Goal: Information Seeking & Learning: Check status

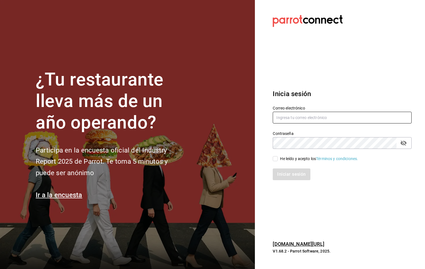
type input "[PERSON_NAME][EMAIL_ADDRESS][PERSON_NAME][DOMAIN_NAME]"
click at [285, 159] on div "He leído y acepto los Términos y condiciones." at bounding box center [319, 159] width 78 height 6
click at [278, 159] on input "He leído y acepto los Términos y condiciones." at bounding box center [275, 158] width 5 height 5
checkbox input "true"
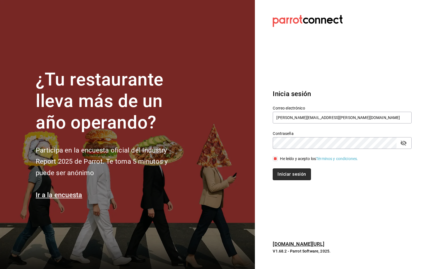
click at [290, 173] on button "Iniciar sesión" at bounding box center [292, 174] width 38 height 12
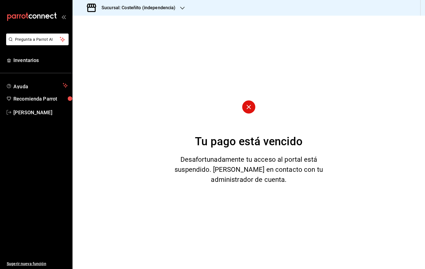
click at [150, 8] on h3 "Sucursal: Costeñito (independencia)" at bounding box center [136, 7] width 79 height 7
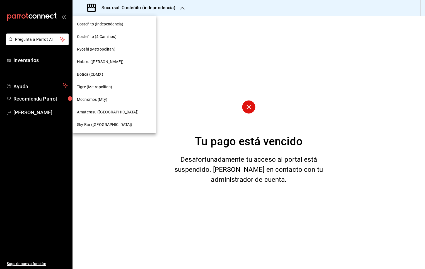
click at [116, 96] on div "Mochomos (Mty)" at bounding box center [115, 99] width 84 height 13
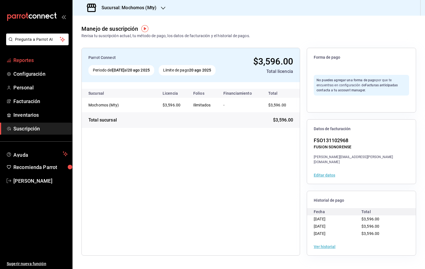
click at [49, 64] on link "Reportes" at bounding box center [36, 60] width 72 height 12
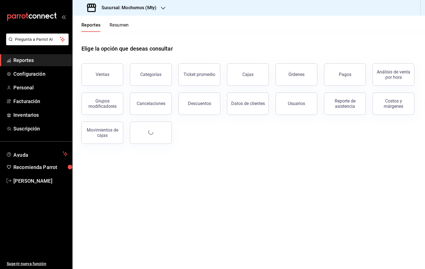
click at [345, 71] on button "Pagos" at bounding box center [345, 74] width 42 height 22
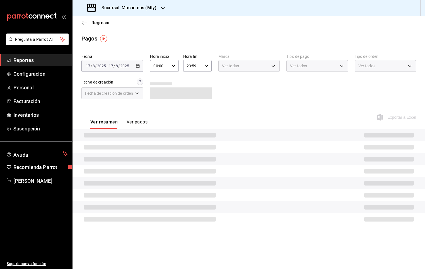
click at [167, 64] on input "00:00" at bounding box center [159, 65] width 19 height 11
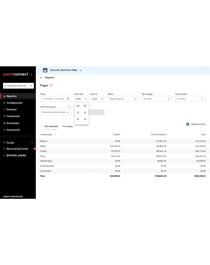
scroll to position [42, 0]
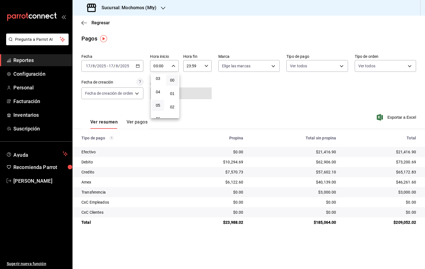
click at [160, 100] on button "05" at bounding box center [158, 105] width 12 height 11
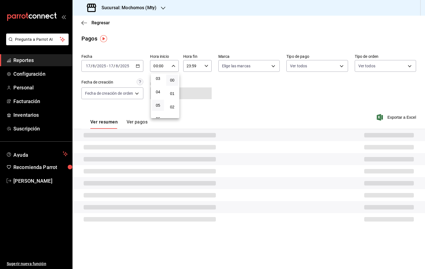
type input "05:00"
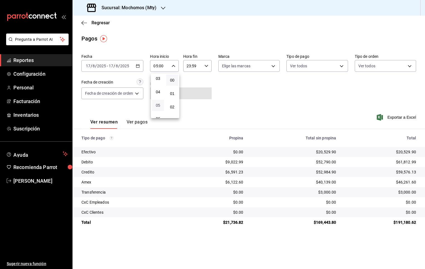
click at [156, 104] on span "05" at bounding box center [157, 105] width 5 height 4
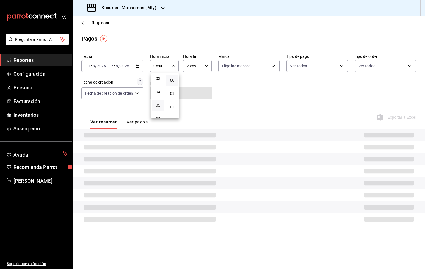
click at [247, 85] on div at bounding box center [212, 134] width 425 height 269
click at [255, 66] on body "Pregunta a Parrot AI Reportes Configuración Personal Facturación Inventarios Su…" at bounding box center [212, 134] width 425 height 269
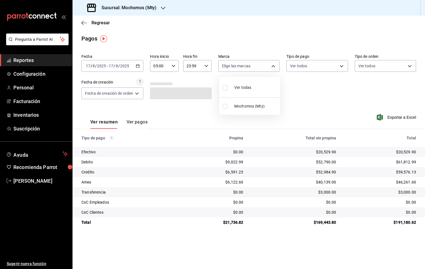
click at [256, 65] on div at bounding box center [212, 134] width 425 height 269
drag, startPoint x: 393, startPoint y: 152, endPoint x: 415, endPoint y: 152, distance: 21.8
click at [415, 152] on div "$20,529.90" at bounding box center [380, 152] width 71 height 6
drag, startPoint x: 415, startPoint y: 152, endPoint x: 368, endPoint y: 159, distance: 47.4
click at [368, 159] on div "$61,812.99" at bounding box center [380, 162] width 71 height 6
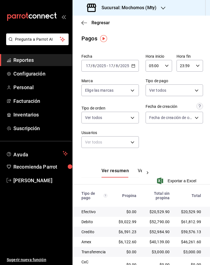
click at [176, 156] on div "Ver resumen Ver pagos Exportar a Excel" at bounding box center [142, 173] width 138 height 36
drag, startPoint x: 179, startPoint y: 211, endPoint x: 195, endPoint y: 211, distance: 15.9
click at [195, 211] on div "$22,296.90" at bounding box center [190, 212] width 23 height 6
click at [157, 65] on input "05:00" at bounding box center [154, 65] width 17 height 11
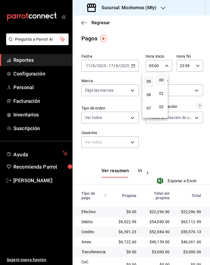
click at [150, 83] on button "05" at bounding box center [149, 81] width 10 height 11
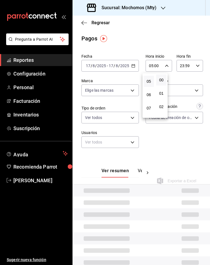
click at [185, 78] on div at bounding box center [105, 132] width 210 height 265
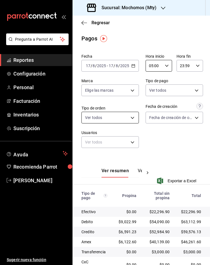
click at [128, 118] on body "Pregunta a Parrot AI Reportes Configuración Personal Facturación Inventarios Su…" at bounding box center [105, 132] width 210 height 265
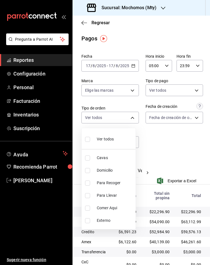
click at [129, 120] on div at bounding box center [105, 132] width 210 height 265
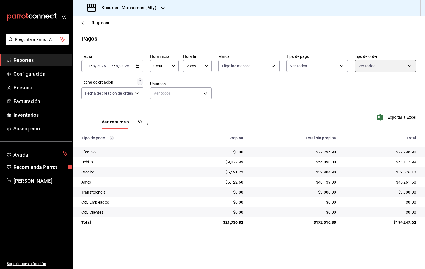
scroll to position [0, 0]
click at [147, 124] on icon at bounding box center [148, 124] width 2 height 3
click at [133, 124] on button "Ver pagos" at bounding box center [131, 123] width 21 height 9
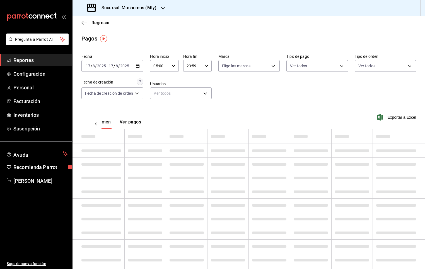
scroll to position [0, 16]
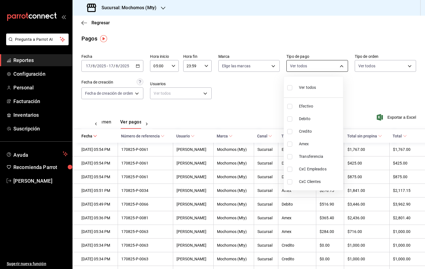
click at [210, 64] on body "Pregunta a Parrot AI Reportes Configuración Personal Facturación Inventarios Su…" at bounding box center [212, 134] width 425 height 269
click at [210, 117] on label at bounding box center [291, 118] width 7 height 5
click at [210, 117] on input "checkbox" at bounding box center [290, 118] width 5 height 5
checkbox input "false"
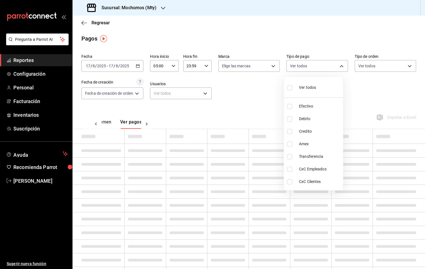
click at [210, 133] on input "checkbox" at bounding box center [290, 131] width 5 height 5
checkbox input "true"
type input "27dfd721-b533-4c25-93ab-4cf6311fb237"
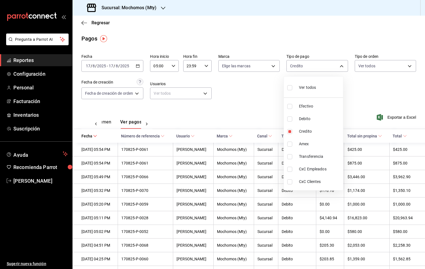
click at [210, 121] on input "checkbox" at bounding box center [290, 118] width 5 height 5
checkbox input "true"
click at [210, 99] on div at bounding box center [212, 134] width 425 height 269
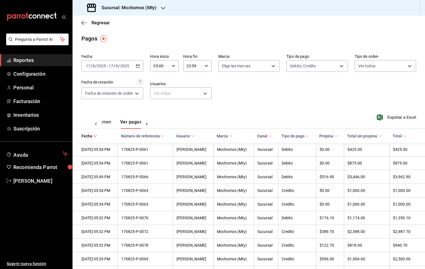
click at [210, 137] on icon at bounding box center [405, 136] width 4 height 4
click at [210, 134] on icon at bounding box center [405, 136] width 4 height 4
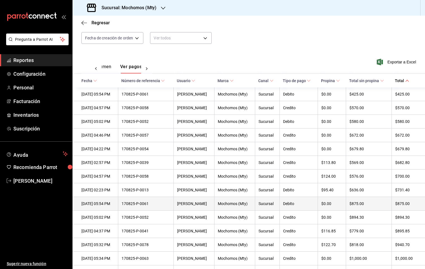
scroll to position [84, 0]
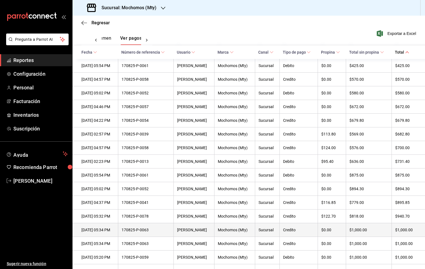
click at [187, 228] on th "[PERSON_NAME]" at bounding box center [194, 230] width 41 height 14
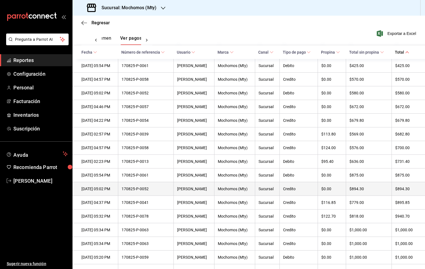
drag, startPoint x: 123, startPoint y: 192, endPoint x: 406, endPoint y: 198, distance: 283.1
click at [210, 196] on tr "[DATE] 05:02 PM 170825-P-0052 [PERSON_NAME] (Mty) Sucursal Credito $0.00 $894.3…" at bounding box center [249, 189] width 353 height 14
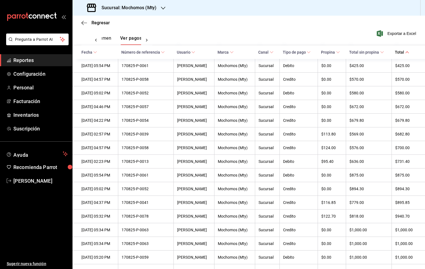
click at [189, 32] on div "Ver resumen Ver pagos Exportar a Excel" at bounding box center [249, 37] width 353 height 30
click at [105, 36] on button "Ver resumen" at bounding box center [98, 39] width 26 height 9
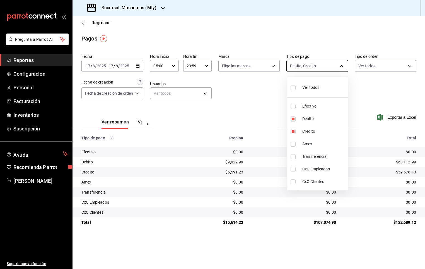
click at [210, 64] on body "Pregunta a Parrot AI Reportes Configuración Personal Facturación Inventarios Su…" at bounding box center [212, 134] width 425 height 269
click at [210, 87] on span "Ver todos" at bounding box center [311, 88] width 17 height 6
type input "8b61d656-399e-4098-9dfb-1c68dcf71827,d03641d5-ff17-4467-b345-8877881ec869,27dfd…"
checkbox input "true"
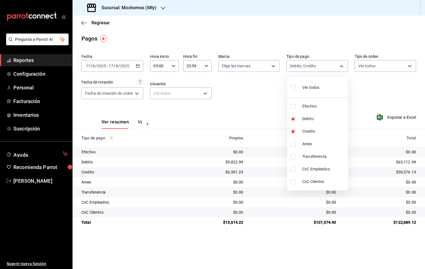
checkbox input "true"
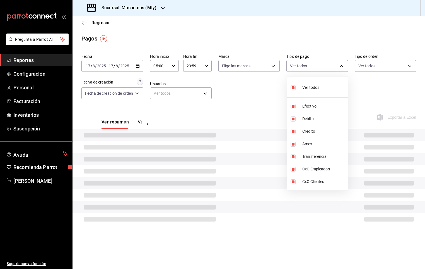
click at [210, 85] on div at bounding box center [212, 134] width 425 height 269
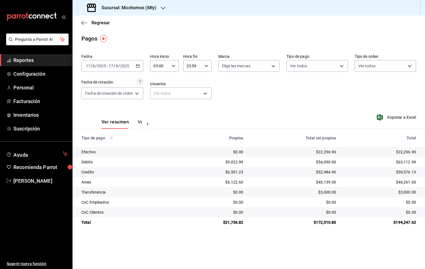
click at [176, 162] on td "Debito" at bounding box center [126, 162] width 107 height 10
click at [167, 121] on div "Ver resumen Ver pagos Exportar a Excel" at bounding box center [249, 121] width 353 height 30
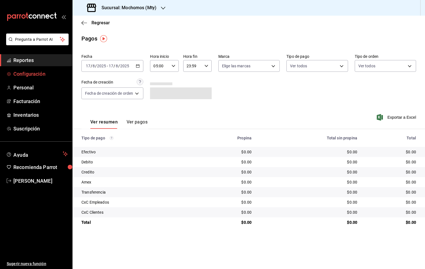
click at [28, 72] on span "Configuración" at bounding box center [40, 74] width 54 height 8
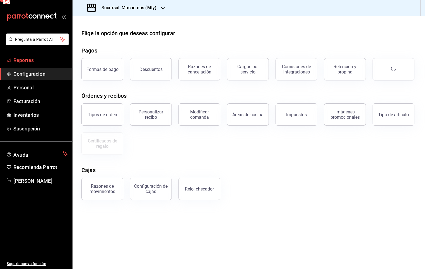
click at [31, 59] on span "Reportes" at bounding box center [40, 60] width 54 height 8
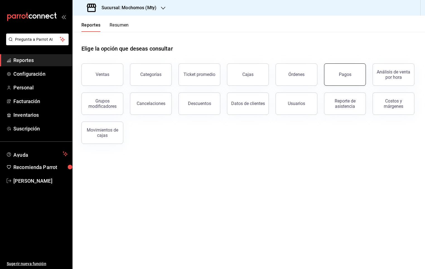
click at [339, 78] on button "Pagos" at bounding box center [345, 74] width 42 height 22
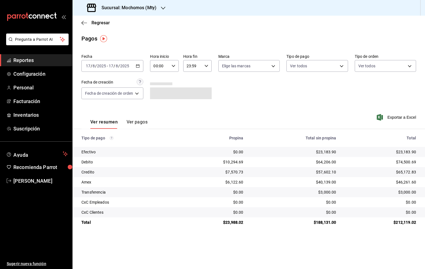
click at [175, 66] on icon "button" at bounding box center [174, 66] width 4 height 4
click at [160, 106] on span "05" at bounding box center [157, 105] width 5 height 4
type input "05:00"
click at [231, 83] on div at bounding box center [212, 134] width 425 height 269
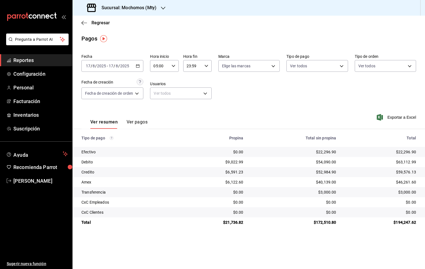
click at [249, 81] on div "Fecha 2025-08-17 17 / 8 / 2025 - 2025-08-17 17 / 8 / 2025 Hora inicio 05:00 Hor…" at bounding box center [249, 79] width 335 height 54
click at [323, 85] on div "Fecha 2025-08-17 17 / 8 / 2025 - 2025-08-17 17 / 8 / 2025 Hora inicio 05:00 Hor…" at bounding box center [249, 79] width 335 height 54
click at [139, 125] on button "Ver pagos" at bounding box center [137, 123] width 21 height 9
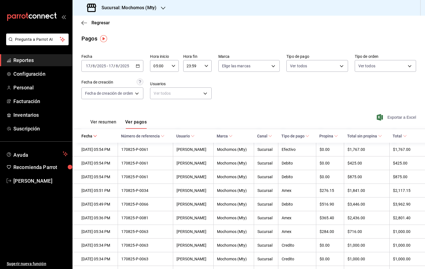
click at [394, 117] on span "Exportar a Excel" at bounding box center [397, 117] width 38 height 7
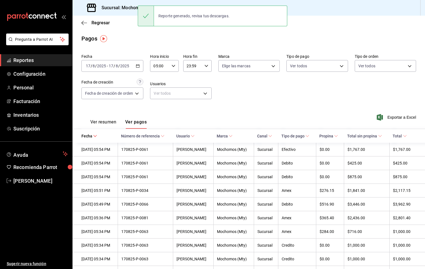
click at [386, 92] on div "Fecha 2025-08-17 17 / 8 / 2025 - 2025-08-17 17 / 8 / 2025 Hora inicio 05:00 Hor…" at bounding box center [249, 79] width 335 height 54
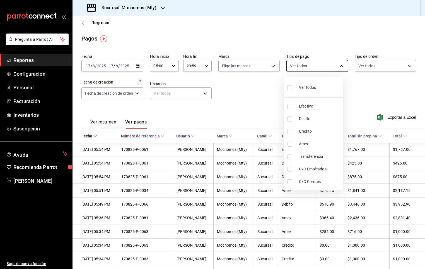
click at [305, 69] on body "Pregunta a Parrot AI Reportes Configuración Personal Facturación Inventarios Su…" at bounding box center [212, 134] width 425 height 269
click at [303, 121] on span "Debito" at bounding box center [320, 119] width 42 height 6
type input "d03641d5-ff17-4467-b345-8877881ec869"
checkbox input "true"
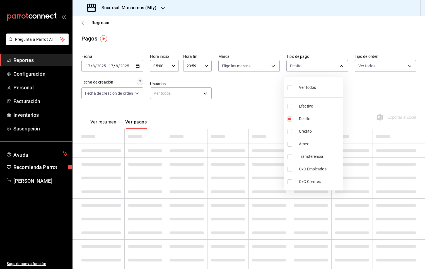
click at [300, 131] on span "Credito" at bounding box center [320, 131] width 42 height 6
type input "d03641d5-ff17-4467-b345-8877881ec869,27dfd721-b533-4c25-93ab-4cf6311fb237"
checkbox input "true"
click at [360, 88] on div at bounding box center [212, 134] width 425 height 269
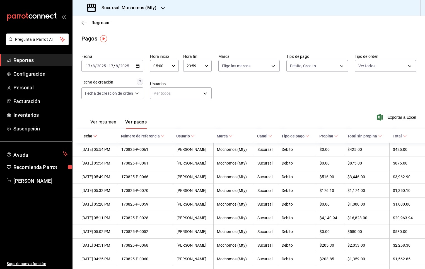
click at [403, 137] on icon at bounding box center [405, 136] width 4 height 4
click at [403, 135] on icon at bounding box center [405, 136] width 4 height 4
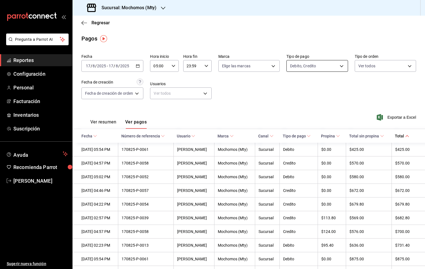
click at [325, 67] on body "Pregunta a Parrot AI Reportes Configuración Personal Facturación Inventarios Su…" at bounding box center [212, 134] width 425 height 269
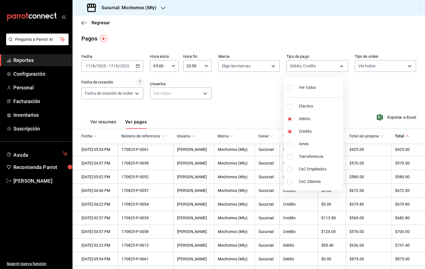
click at [291, 108] on input "checkbox" at bounding box center [290, 106] width 5 height 5
checkbox input "true"
type input "d03641d5-ff17-4467-b345-8877881ec869,27dfd721-b533-4c25-93ab-4cf6311fb237,8b61d…"
click at [26, 62] on div at bounding box center [212, 134] width 425 height 269
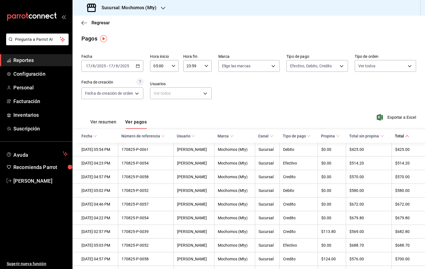
click at [29, 61] on span "Reportes" at bounding box center [40, 60] width 54 height 8
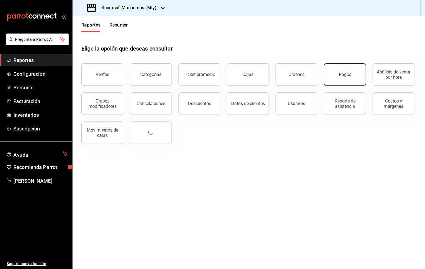
click at [354, 80] on button "Pagos" at bounding box center [345, 74] width 42 height 22
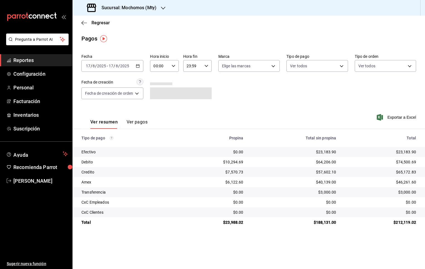
click at [137, 69] on div "2025-08-17 17 / 8 / 2025 - 2025-08-17 17 / 8 / 2025" at bounding box center [113, 66] width 62 height 12
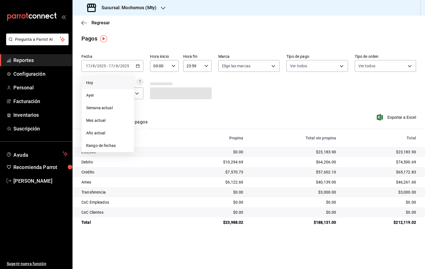
click at [106, 80] on li "Hoy" at bounding box center [108, 82] width 52 height 13
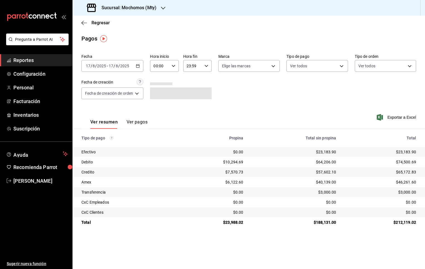
click at [174, 67] on icon "button" at bounding box center [174, 66] width 4 height 4
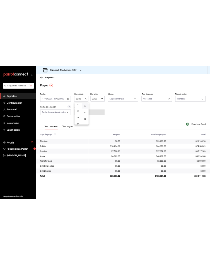
scroll to position [42, 0]
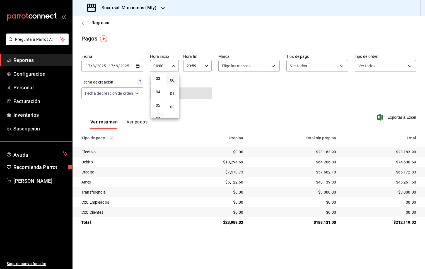
click at [159, 113] on button "06" at bounding box center [158, 118] width 12 height 11
type input "06:00"
click at [269, 98] on div at bounding box center [212, 134] width 425 height 269
click at [304, 64] on body "Pregunta a Parrot AI Reportes Configuración Personal Facturación Inventarios Su…" at bounding box center [212, 134] width 425 height 269
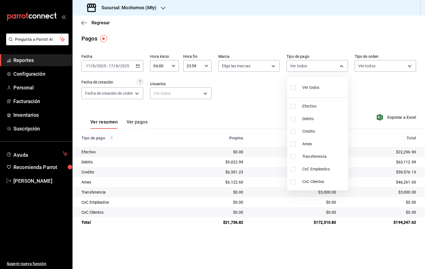
click at [293, 105] on input "checkbox" at bounding box center [293, 106] width 5 height 5
checkbox input "true"
type input "8b61d656-399e-4098-9dfb-1c68dcf71827"
click at [141, 124] on div at bounding box center [212, 134] width 425 height 269
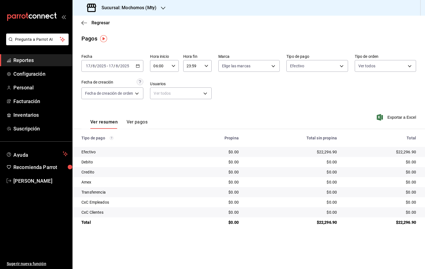
drag, startPoint x: 135, startPoint y: 121, endPoint x: 139, endPoint y: 119, distance: 4.7
click at [136, 121] on button "Ver pagos" at bounding box center [137, 123] width 21 height 9
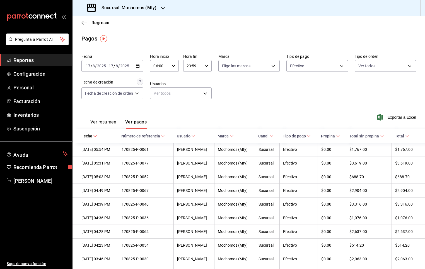
click at [398, 138] on span "Total" at bounding box center [402, 136] width 14 height 4
click at [398, 137] on span "Total" at bounding box center [402, 136] width 14 height 4
click at [101, 118] on div "Ver resumen Ver pagos" at bounding box center [114, 121] width 65 height 16
click at [100, 124] on button "Ver resumen" at bounding box center [103, 123] width 26 height 9
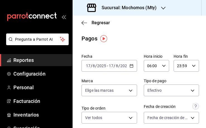
click at [127, 128] on html "Pregunta a Parrot AI Reportes Configuración Personal Facturación Inventarios Su…" at bounding box center [103, 64] width 206 height 128
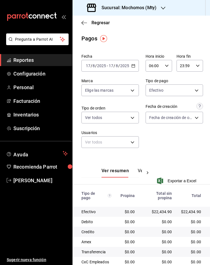
click at [129, 69] on div "2025-08-17 17 / 8 / 2025 - 2025-08-17 17 / 8 / 2025" at bounding box center [111, 66] width 58 height 12
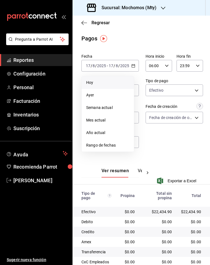
click at [95, 80] on span "Hoy" at bounding box center [107, 83] width 43 height 6
type input "00:00"
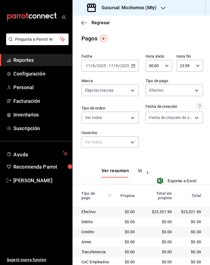
click at [131, 67] on icon "button" at bounding box center [133, 66] width 4 height 4
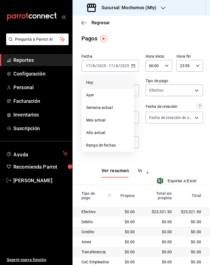
click at [89, 82] on span "Hoy" at bounding box center [107, 83] width 43 height 6
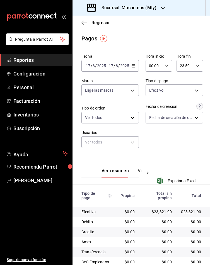
click at [147, 6] on h3 "Sucursal: Mochomos (Mty)" at bounding box center [126, 7] width 59 height 7
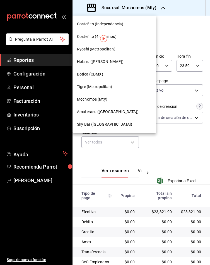
click at [89, 31] on div "Costeñito (4 Caminos)" at bounding box center [115, 36] width 84 height 13
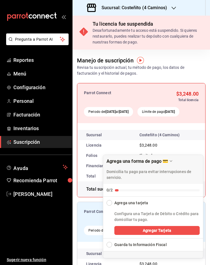
click at [160, 4] on h3 "Sucursal: Costeñito (4 Caminos)" at bounding box center [132, 7] width 70 height 7
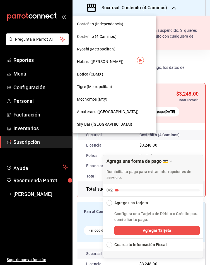
click at [94, 99] on span "Mochomos (Mty)" at bounding box center [92, 100] width 30 height 6
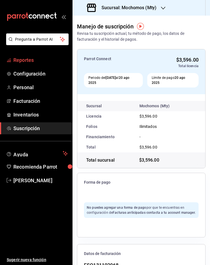
click at [22, 59] on span "Reportes" at bounding box center [40, 60] width 54 height 8
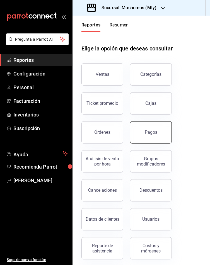
drag, startPoint x: 152, startPoint y: 134, endPoint x: 155, endPoint y: 135, distance: 3.4
click at [155, 135] on div "Pagos" at bounding box center [151, 132] width 13 height 5
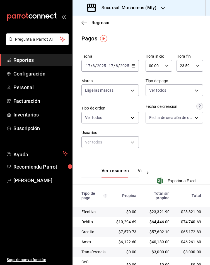
click at [165, 64] on icon "button" at bounding box center [167, 66] width 4 height 4
click at [149, 104] on span "05" at bounding box center [149, 105] width 4 height 4
type input "05:00"
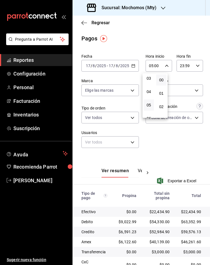
click at [140, 171] on div at bounding box center [105, 132] width 210 height 265
click at [142, 171] on div "Ver resumen Ver pagos" at bounding box center [118, 170] width 72 height 16
click at [138, 172] on button "Ver pagos" at bounding box center [148, 172] width 21 height 9
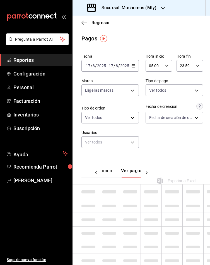
scroll to position [0, 16]
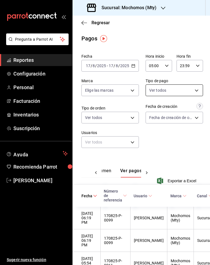
click at [159, 91] on body "Pregunta a Parrot AI Reportes Configuración Personal Facturación Inventarios Su…" at bounding box center [105, 132] width 210 height 265
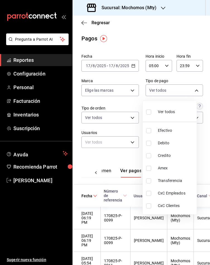
drag, startPoint x: 148, startPoint y: 144, endPoint x: 150, endPoint y: 149, distance: 5.2
click at [148, 144] on input "checkbox" at bounding box center [148, 143] width 5 height 5
checkbox input "true"
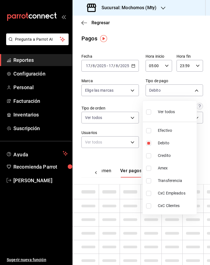
click at [150, 151] on li "Credito" at bounding box center [170, 156] width 54 height 13
type input "d03641d5-ff17-4467-b345-8877881ec869,27dfd721-b533-4c25-93ab-4cf6311fb237"
checkbox input "true"
click at [137, 156] on div at bounding box center [105, 132] width 210 height 265
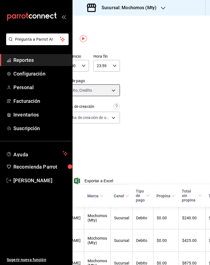
scroll to position [0, 108]
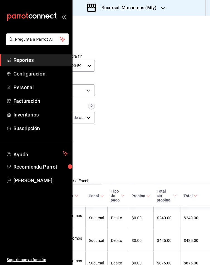
click at [184, 198] on span "Total" at bounding box center [191, 196] width 14 height 4
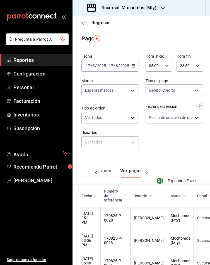
scroll to position [0, 108]
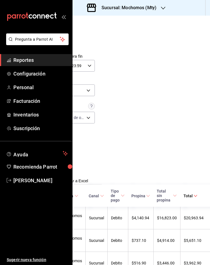
click at [180, 200] on th "Total" at bounding box center [196, 196] width 32 height 22
click at [184, 198] on span "Total" at bounding box center [191, 196] width 14 height 4
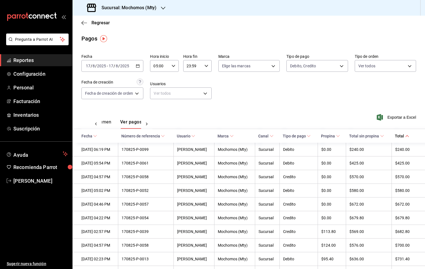
click at [205, 65] on icon "button" at bounding box center [207, 66] width 4 height 4
click at [188, 91] on span "18" at bounding box center [190, 93] width 5 height 4
type input "18:59"
click at [265, 98] on div at bounding box center [212, 134] width 425 height 269
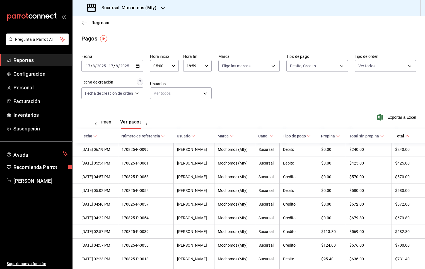
click at [106, 125] on button "Ver resumen" at bounding box center [98, 123] width 26 height 9
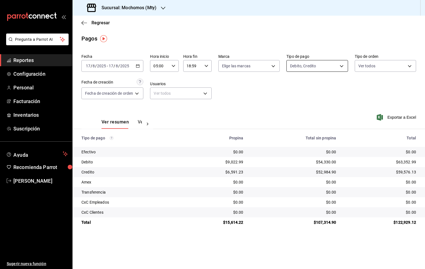
click at [295, 66] on body "Pregunta a Parrot AI Reportes Configuración Personal Facturación Inventarios Su…" at bounding box center [212, 134] width 425 height 269
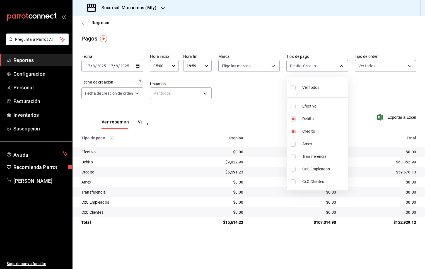
click at [293, 90] on input "checkbox" at bounding box center [293, 87] width 5 height 5
checkbox input "true"
type input "8b61d656-399e-4098-9dfb-1c68dcf71827,d03641d5-ff17-4467-b345-8877881ec869,27dfd…"
checkbox input "true"
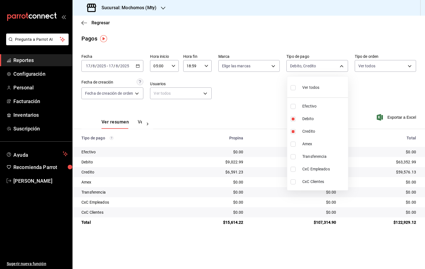
checkbox input "true"
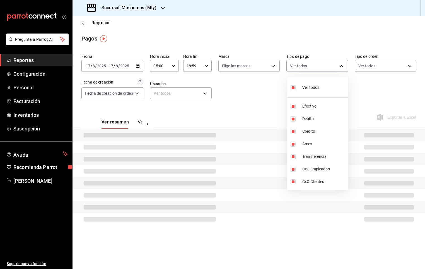
click at [363, 91] on div at bounding box center [212, 134] width 425 height 269
